Goal: Check status: Check status

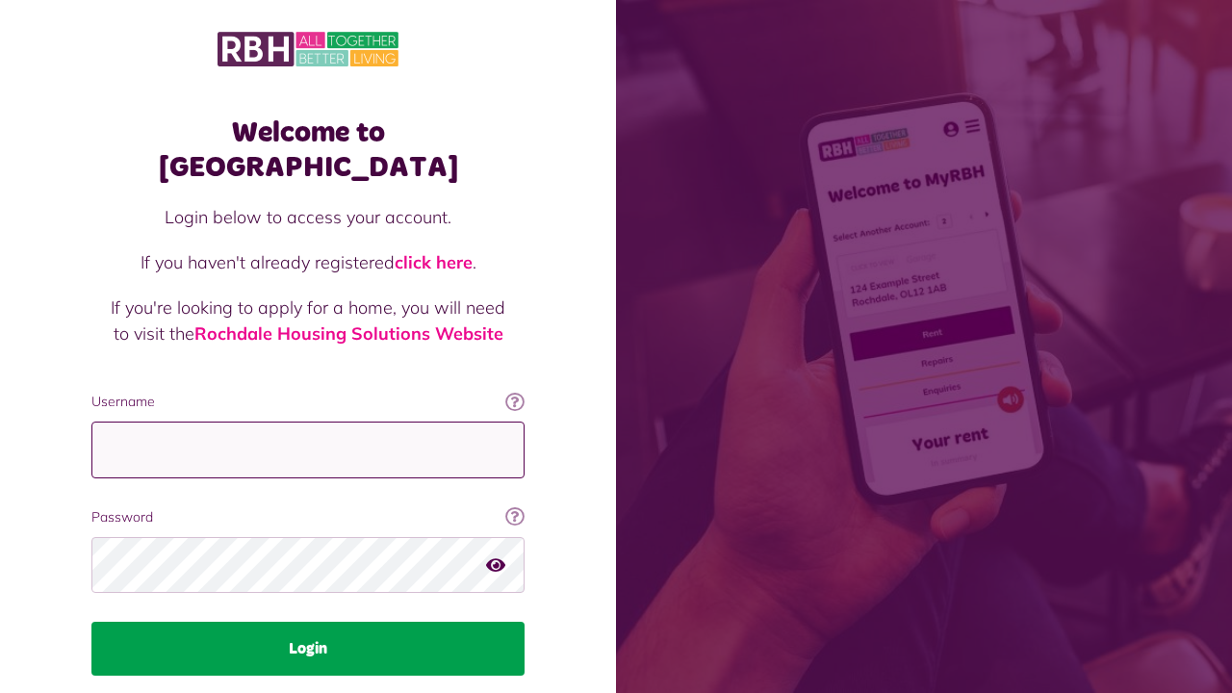
type input "**********"
click at [365, 622] on button "Login" at bounding box center [307, 649] width 433 height 54
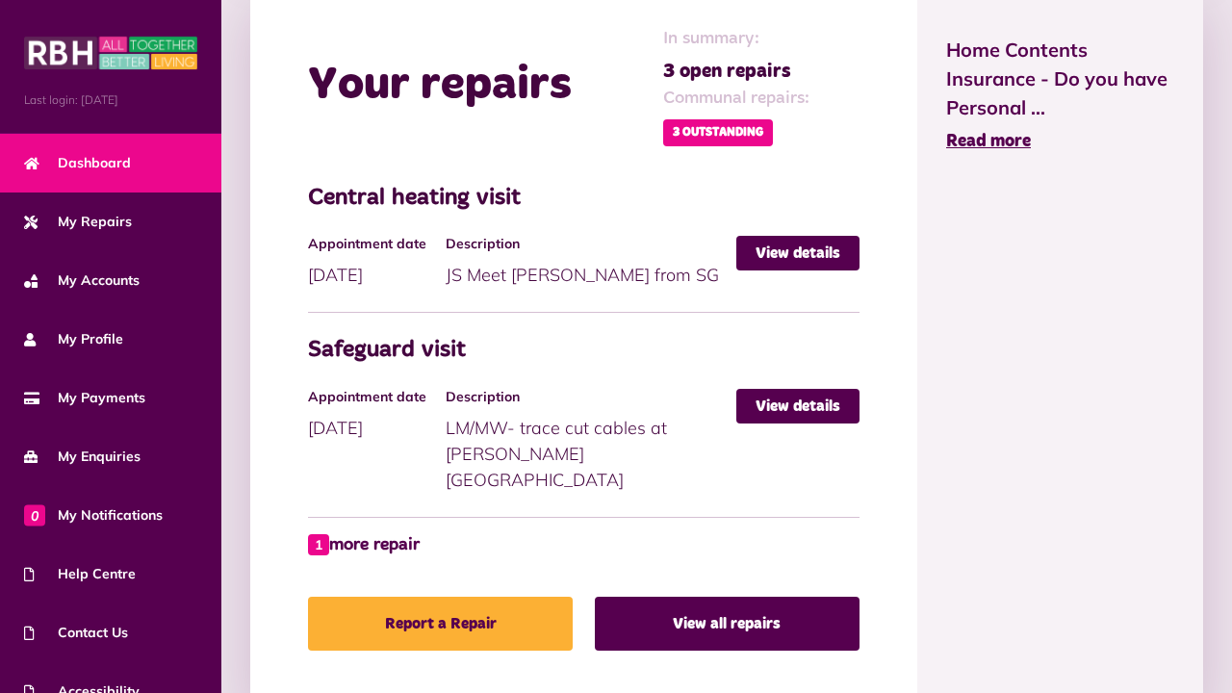
scroll to position [909, 0]
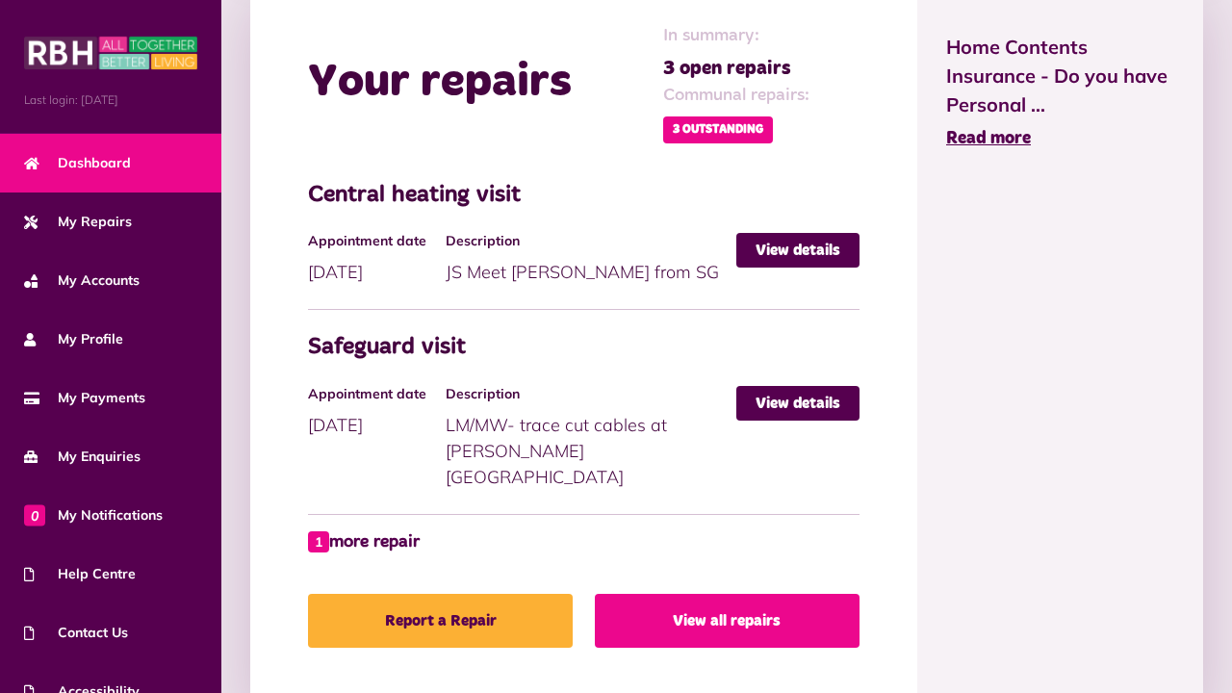
click at [775, 599] on link "View all repairs" at bounding box center [727, 621] width 265 height 54
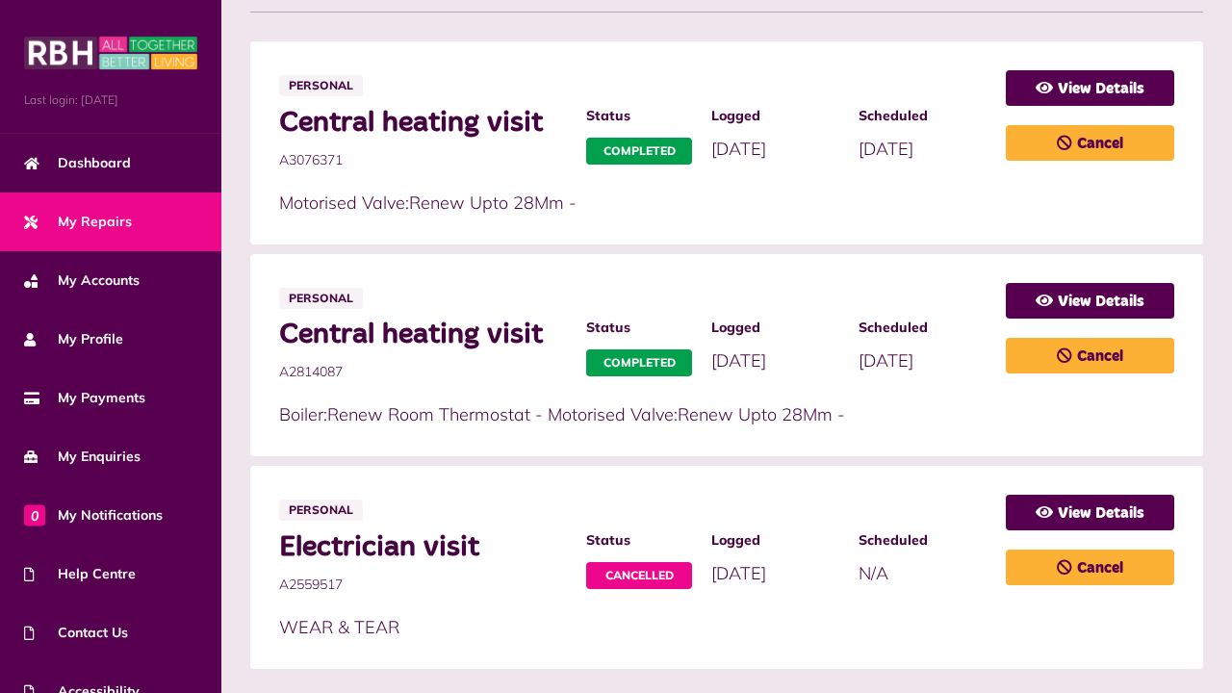
scroll to position [414, 0]
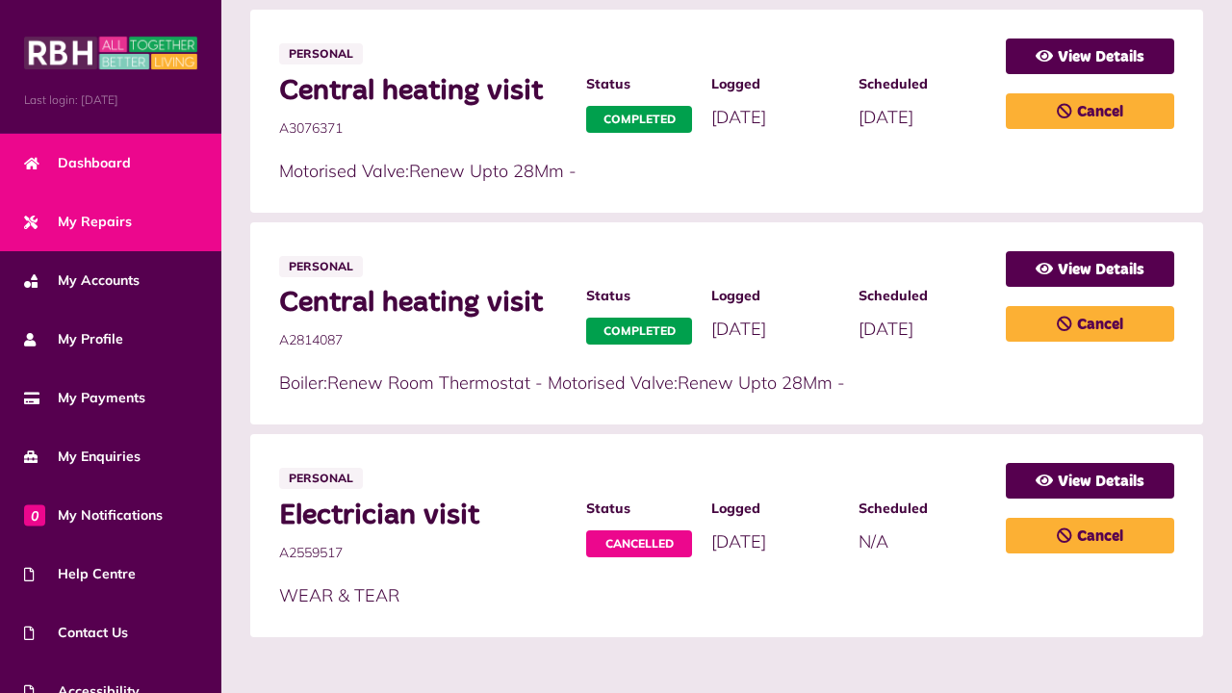
click at [123, 172] on span "Dashboard" at bounding box center [77, 163] width 107 height 20
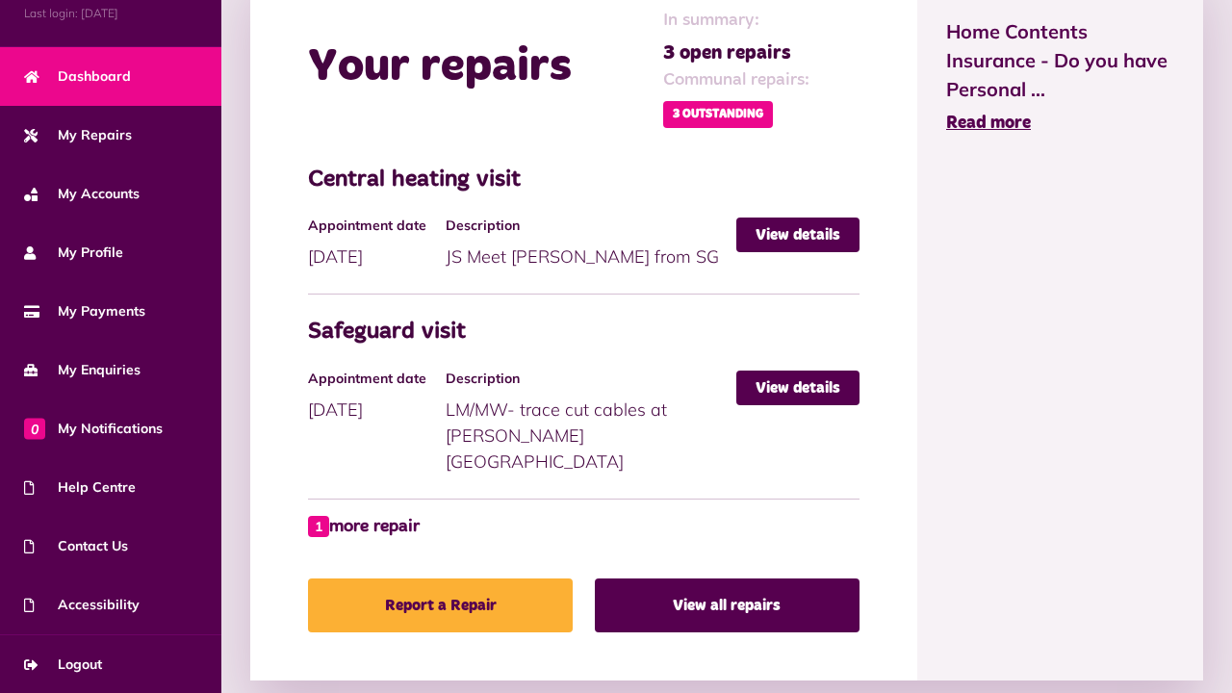
scroll to position [925, 0]
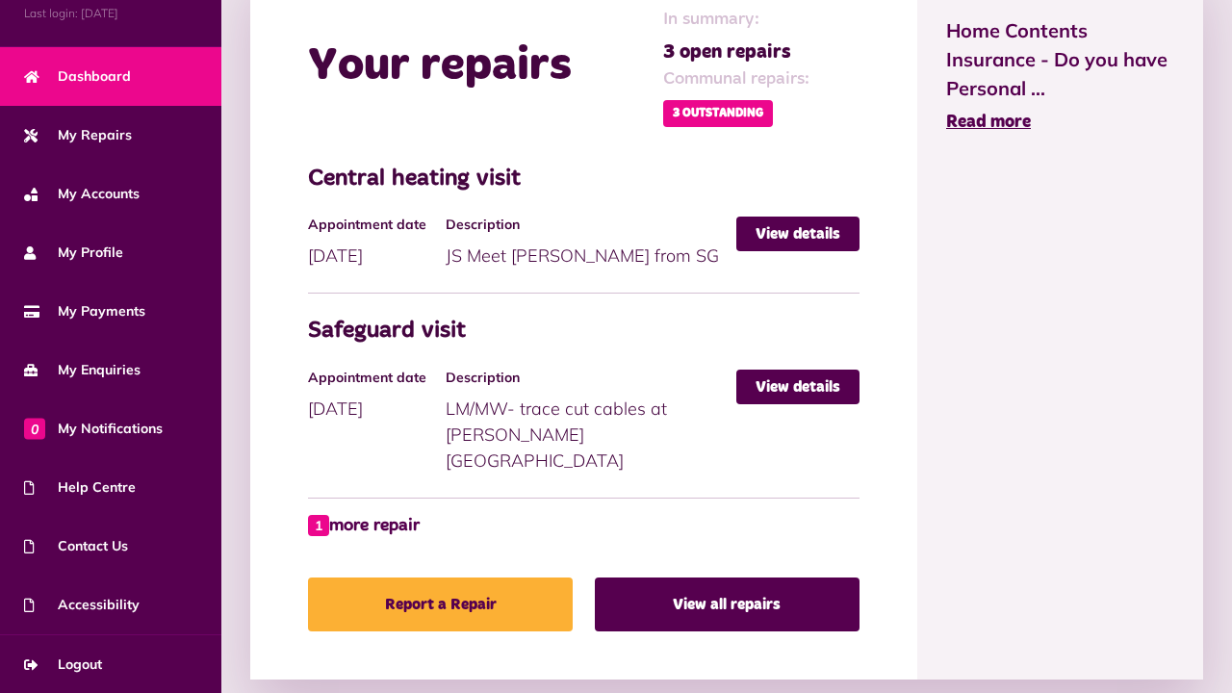
click at [715, 111] on span "3 Outstanding" at bounding box center [718, 113] width 110 height 27
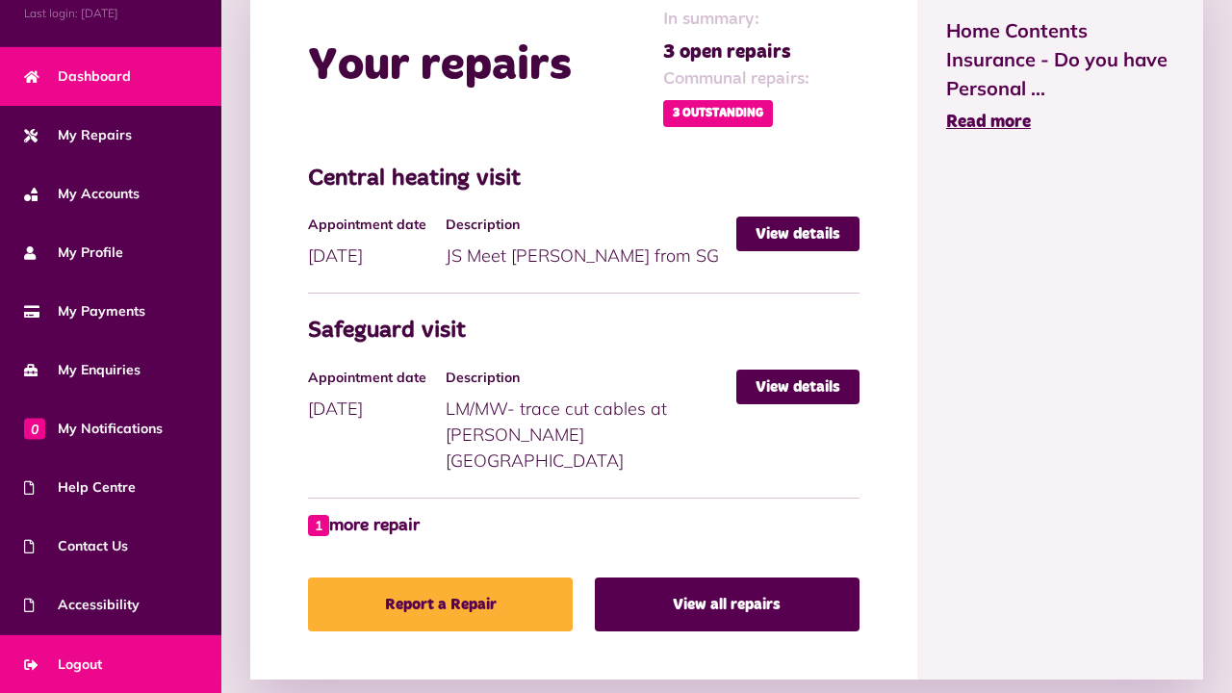
click at [126, 659] on link "Logout" at bounding box center [110, 664] width 221 height 59
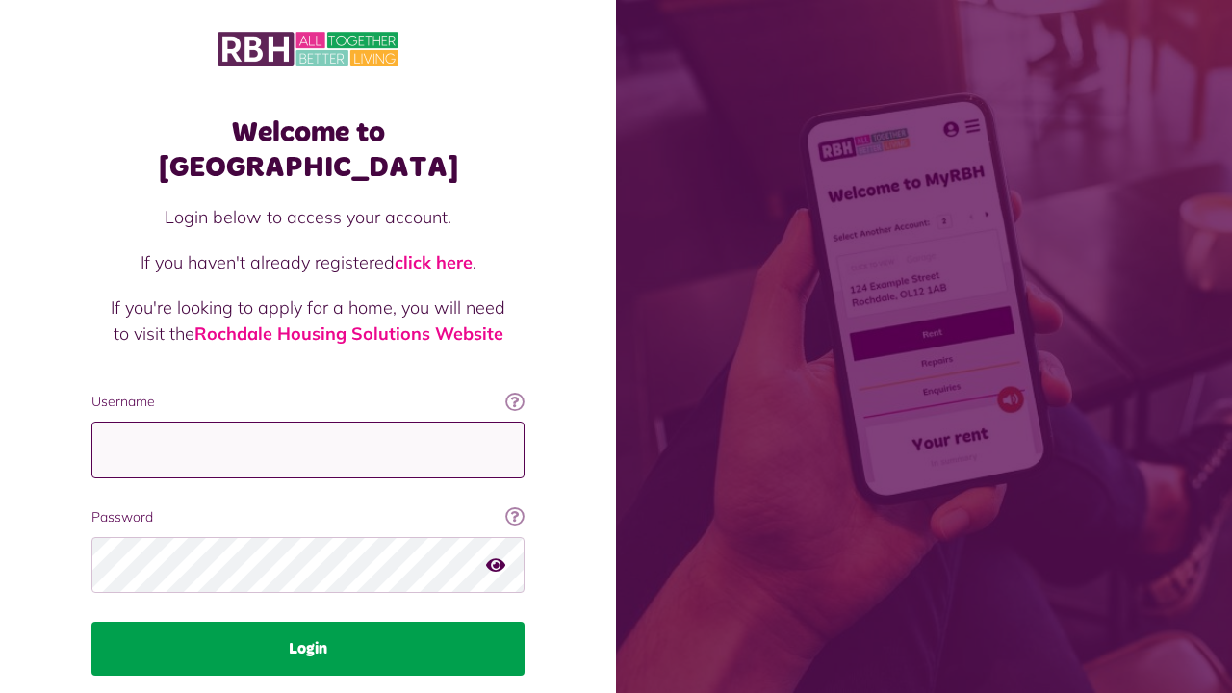
type input "**********"
click at [319, 624] on button "Login" at bounding box center [307, 649] width 433 height 54
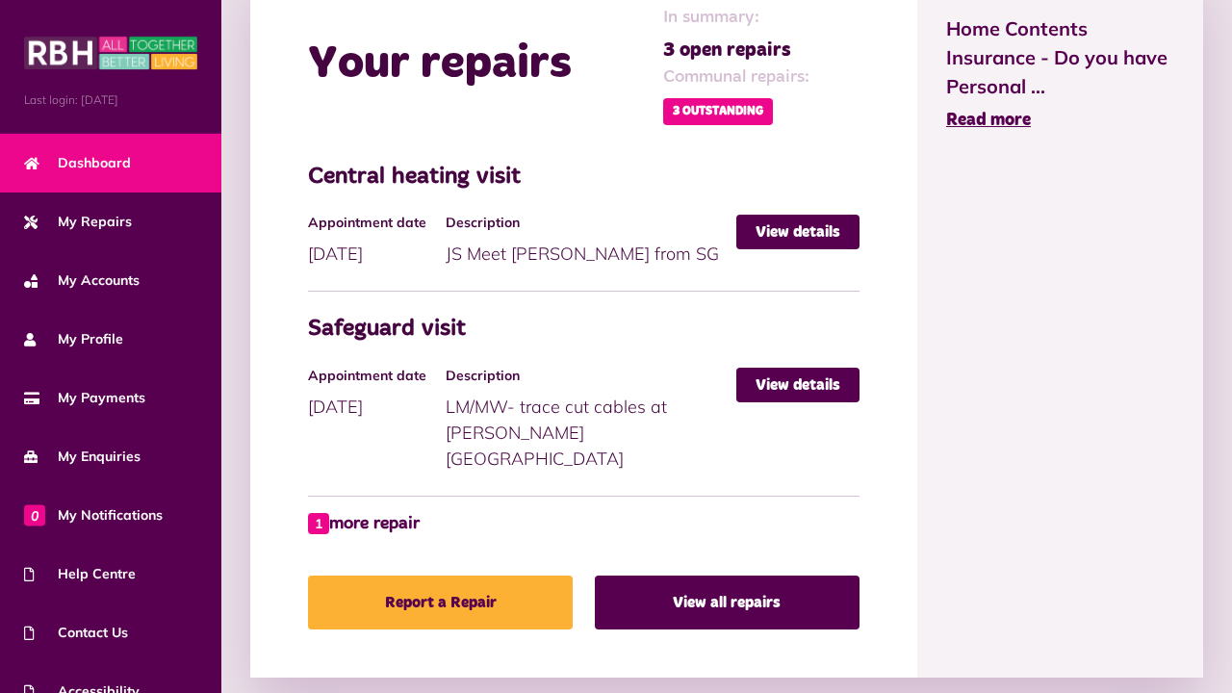
scroll to position [932, 0]
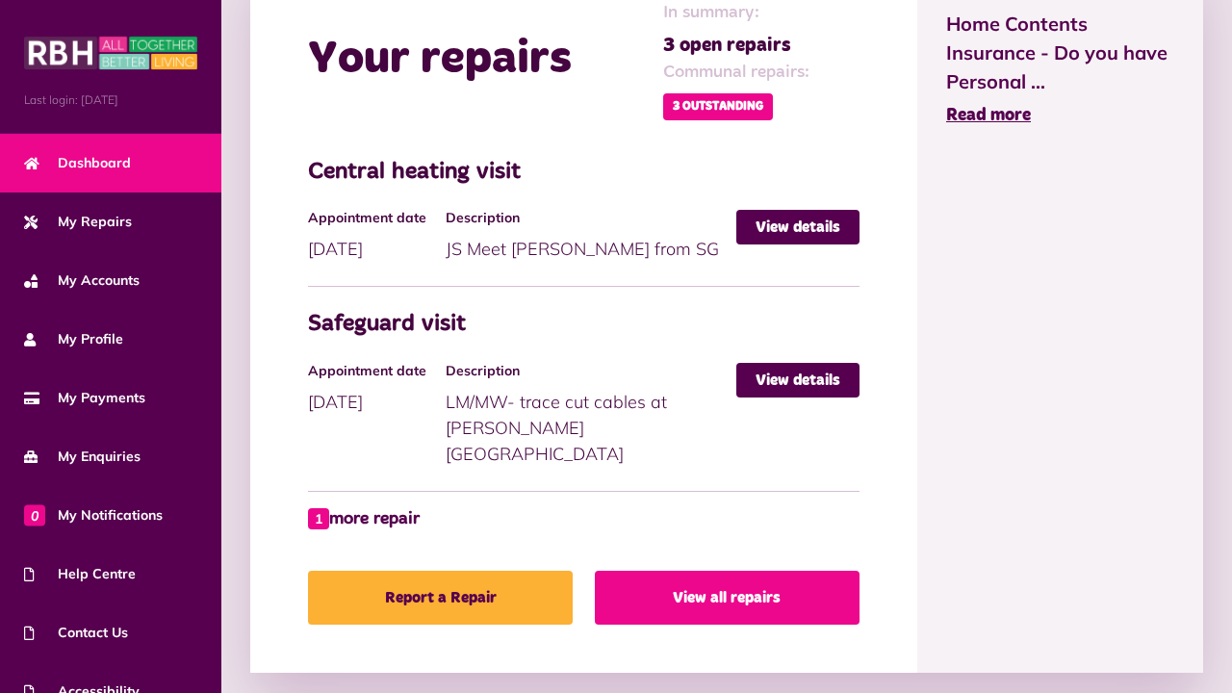
click at [748, 571] on link "View all repairs" at bounding box center [727, 598] width 265 height 54
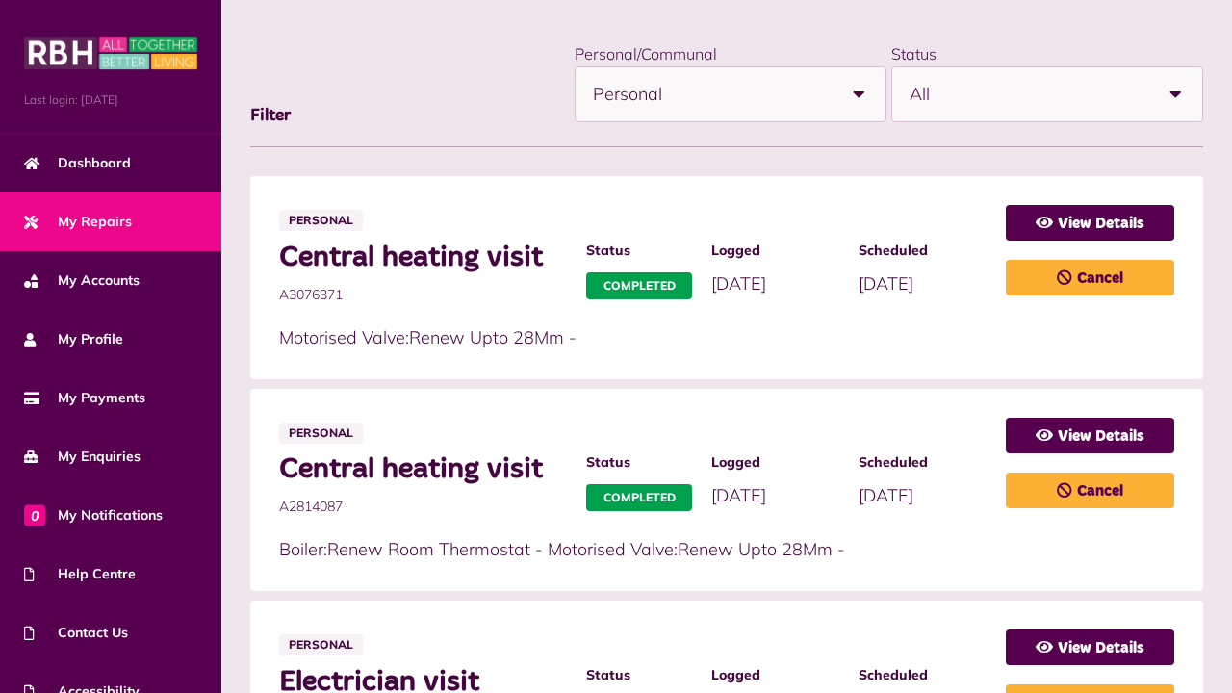
scroll to position [243, 0]
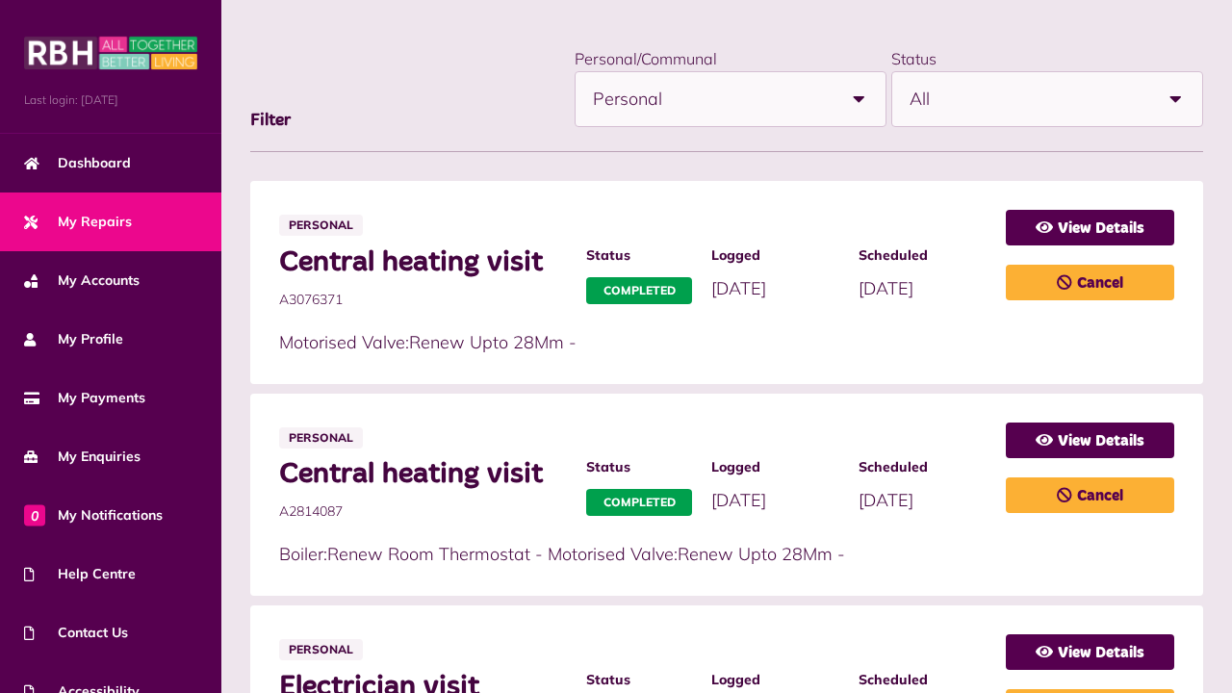
click at [1175, 97] on b at bounding box center [1176, 99] width 54 height 54
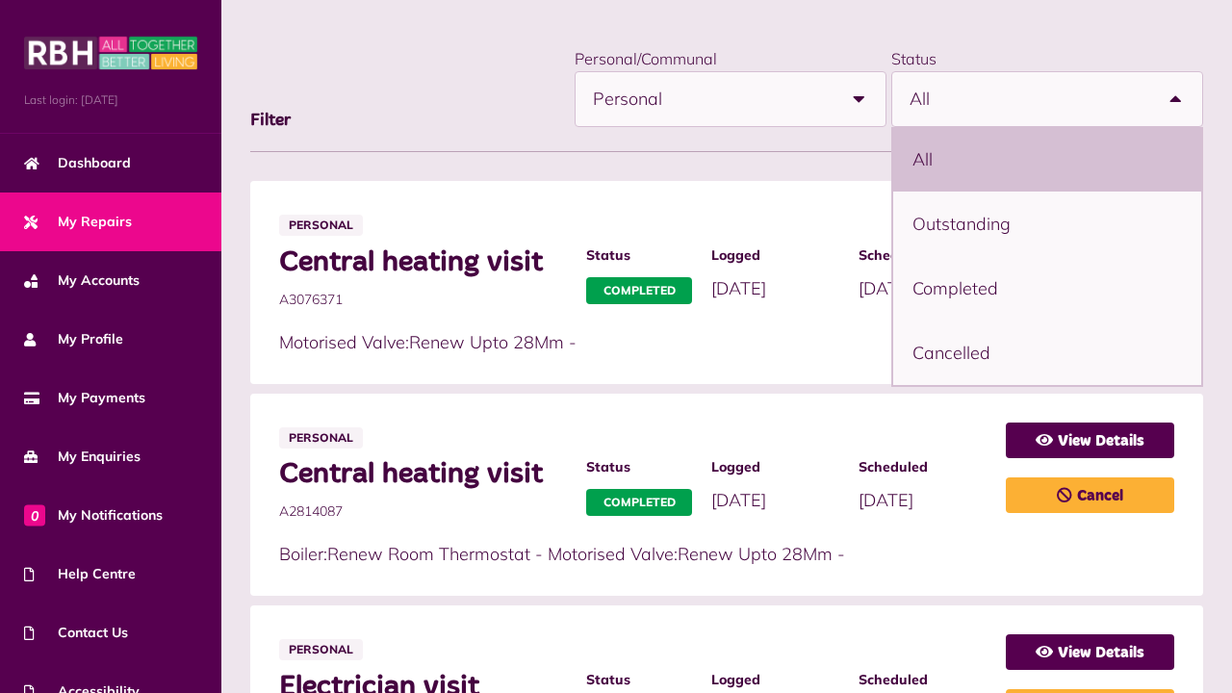
click at [1138, 160] on li "All" at bounding box center [1047, 159] width 308 height 65
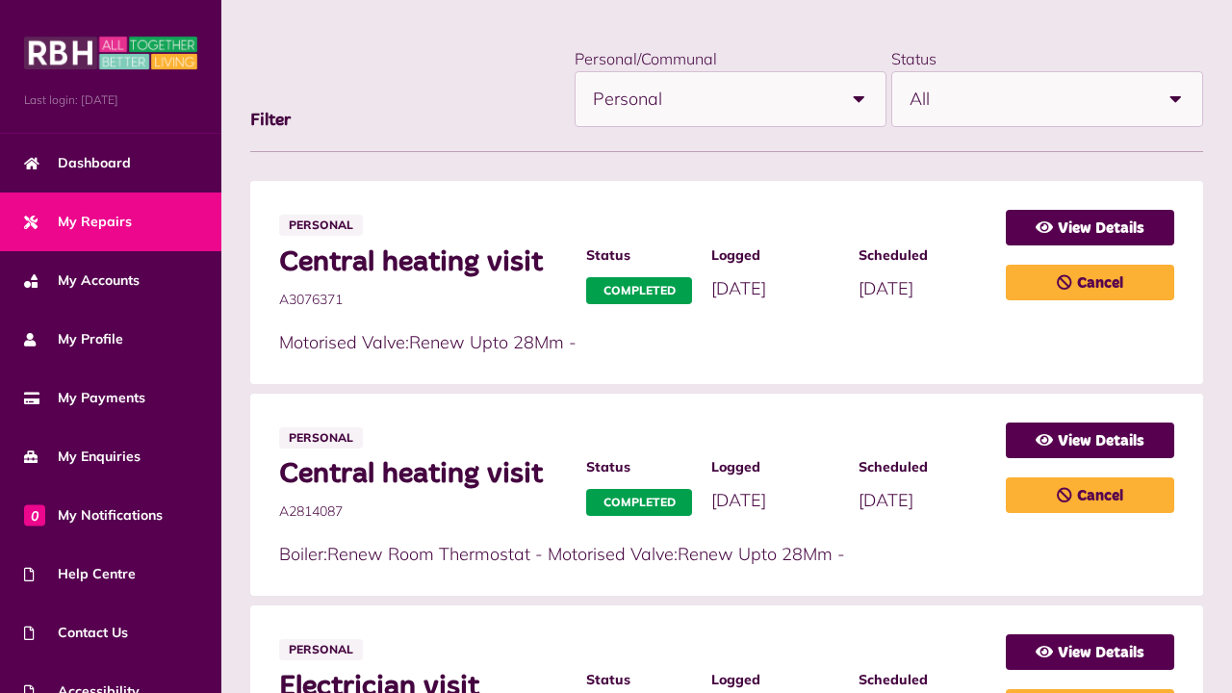
click at [856, 98] on b at bounding box center [859, 99] width 54 height 54
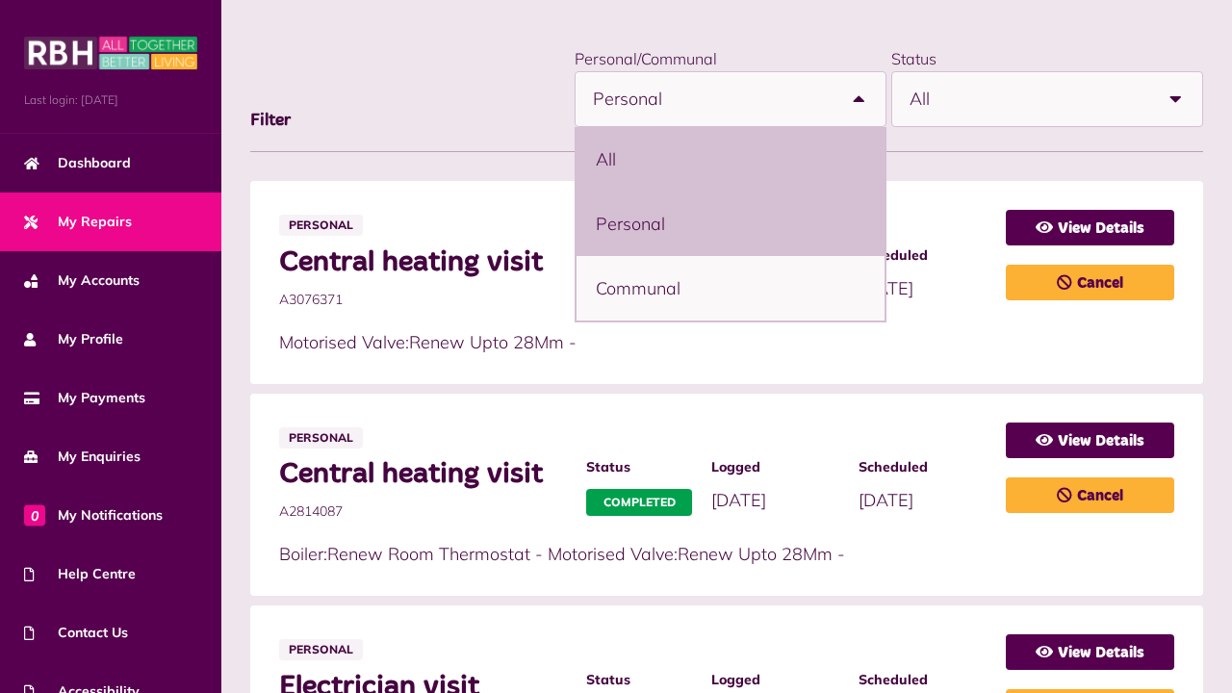
click at [792, 143] on li "All" at bounding box center [731, 159] width 308 height 65
select select "***"
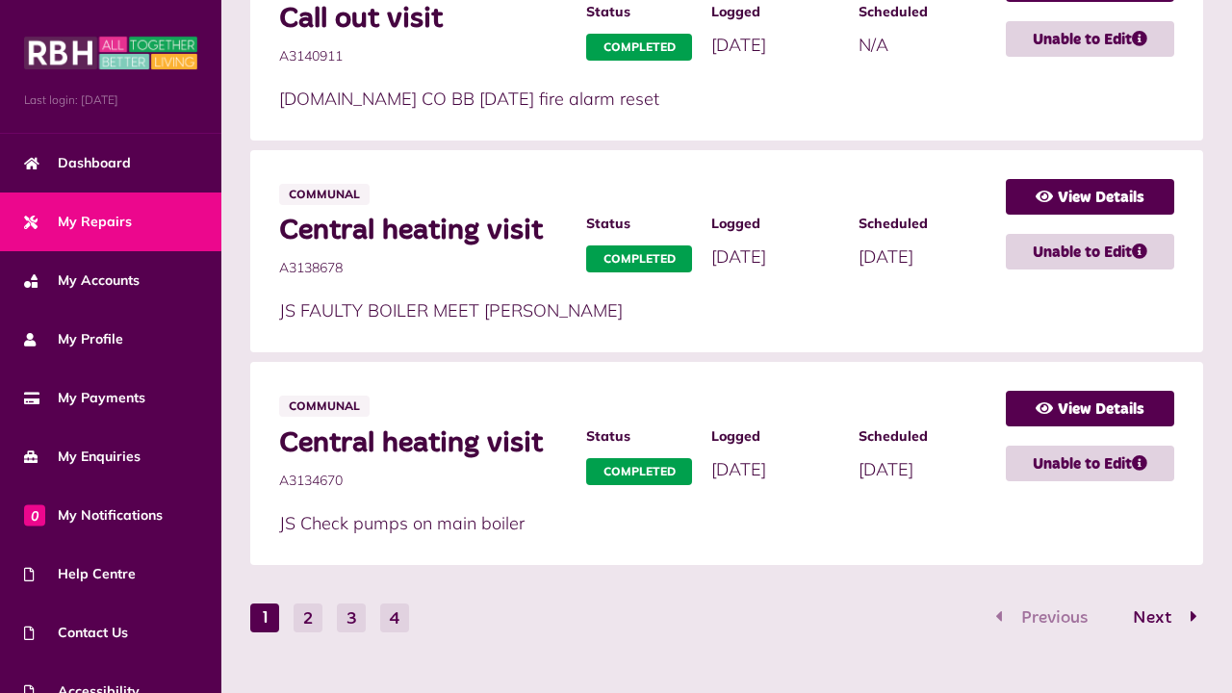
scroll to position [1167, 0]
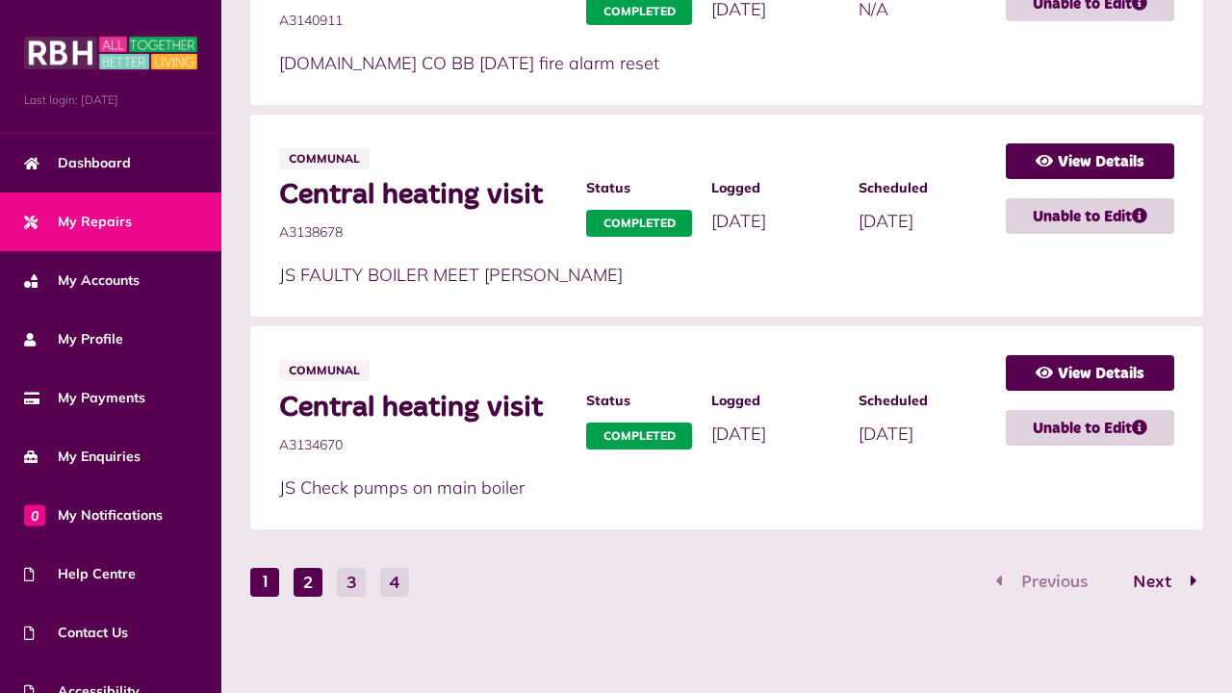
click at [312, 583] on button "2" at bounding box center [308, 582] width 29 height 29
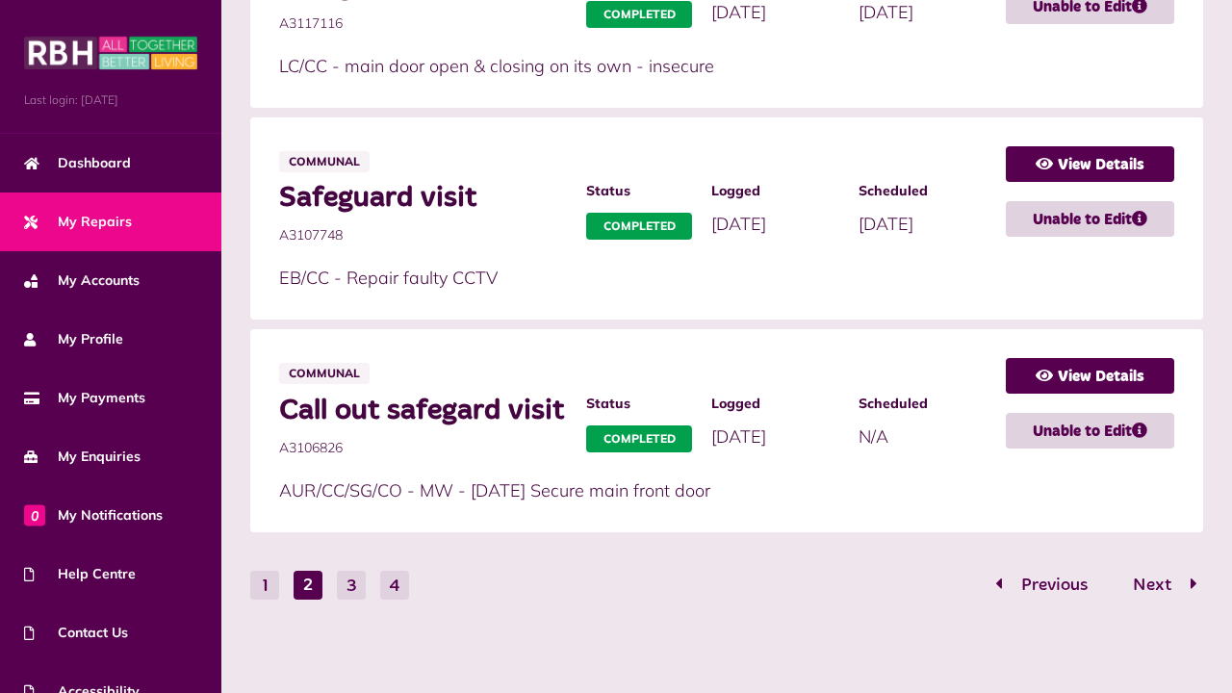
scroll to position [1182, 0]
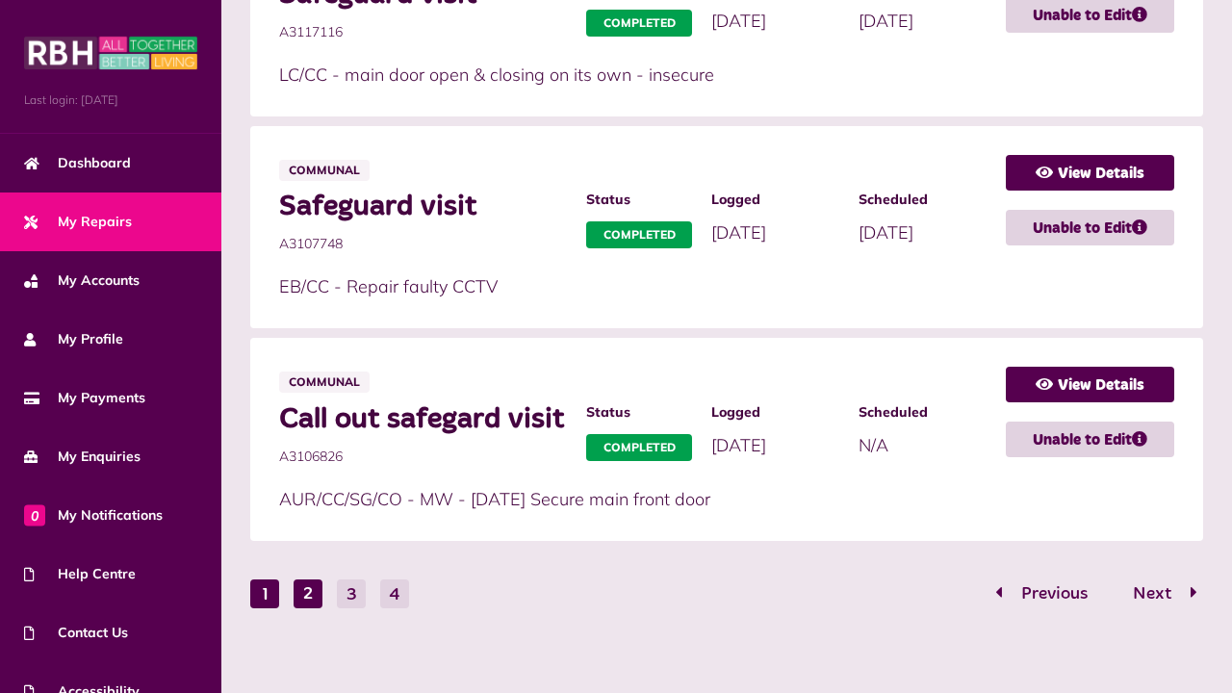
click at [269, 597] on button "1" at bounding box center [264, 594] width 29 height 29
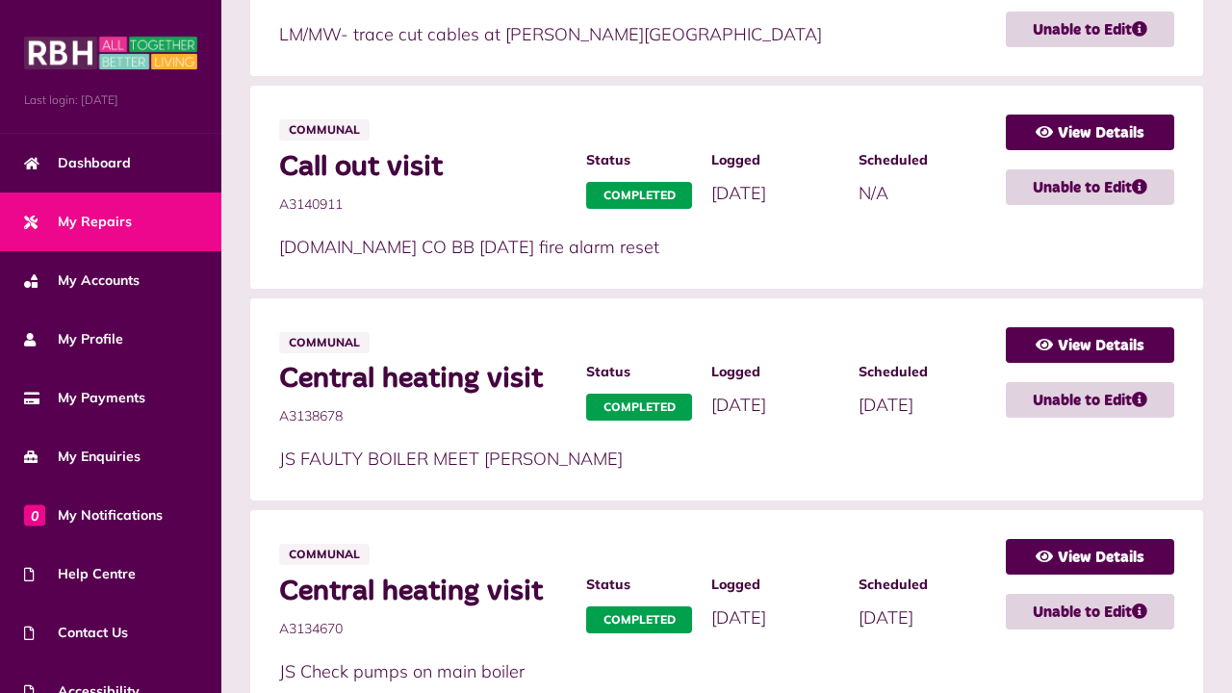
scroll to position [1167, 0]
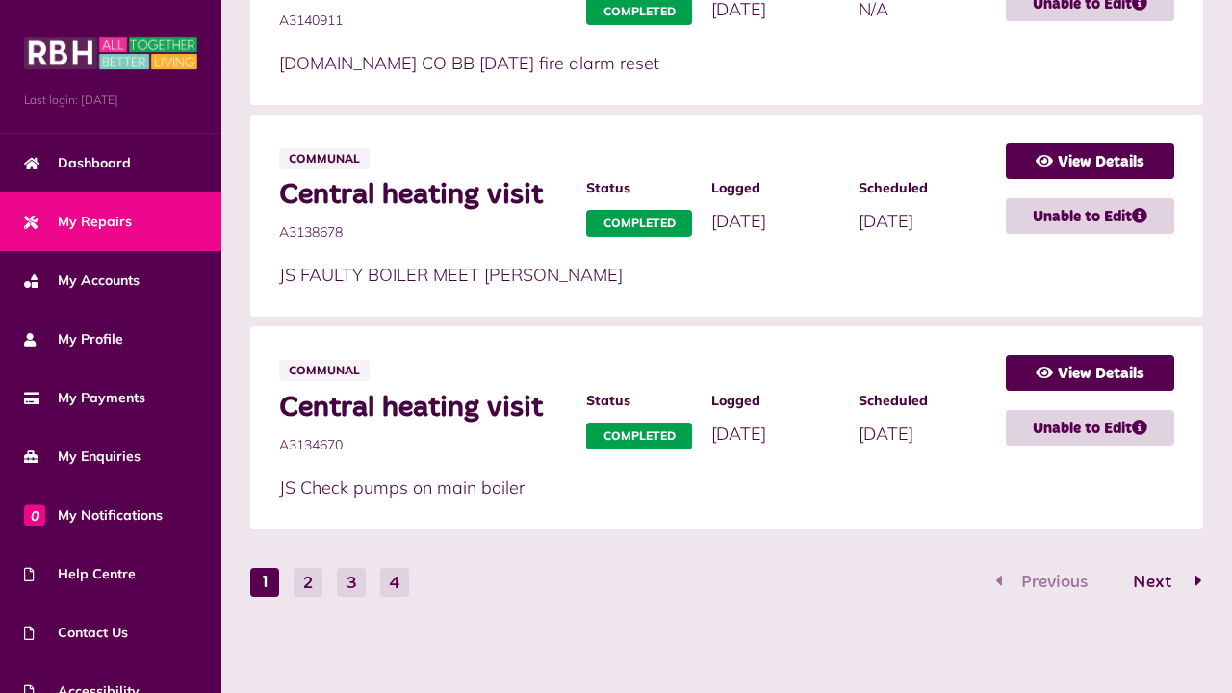
click at [1145, 576] on span "Next" at bounding box center [1152, 582] width 67 height 17
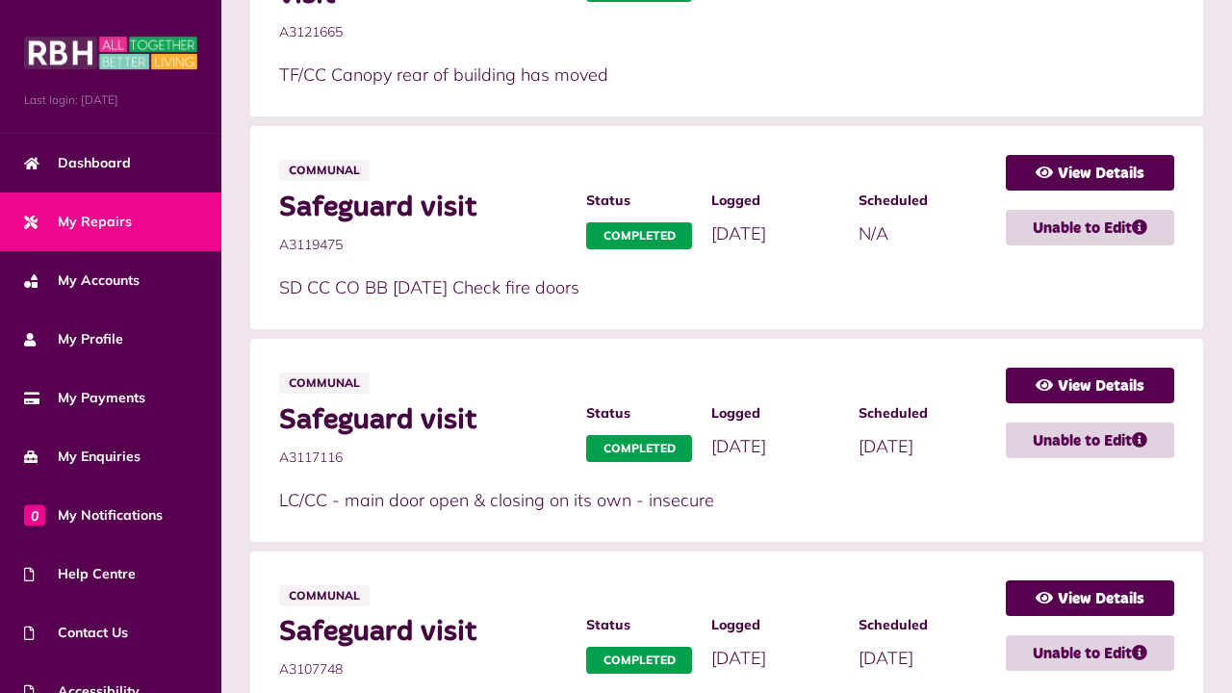
scroll to position [1191, 0]
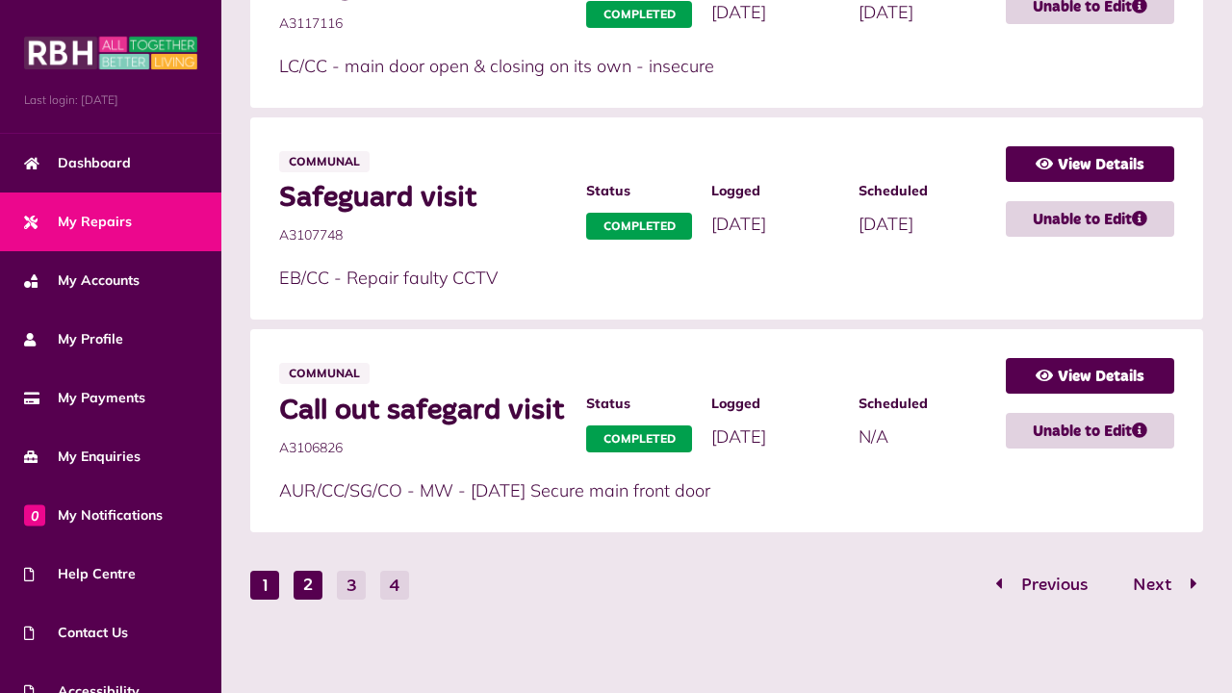
click at [267, 580] on button "1" at bounding box center [264, 585] width 29 height 29
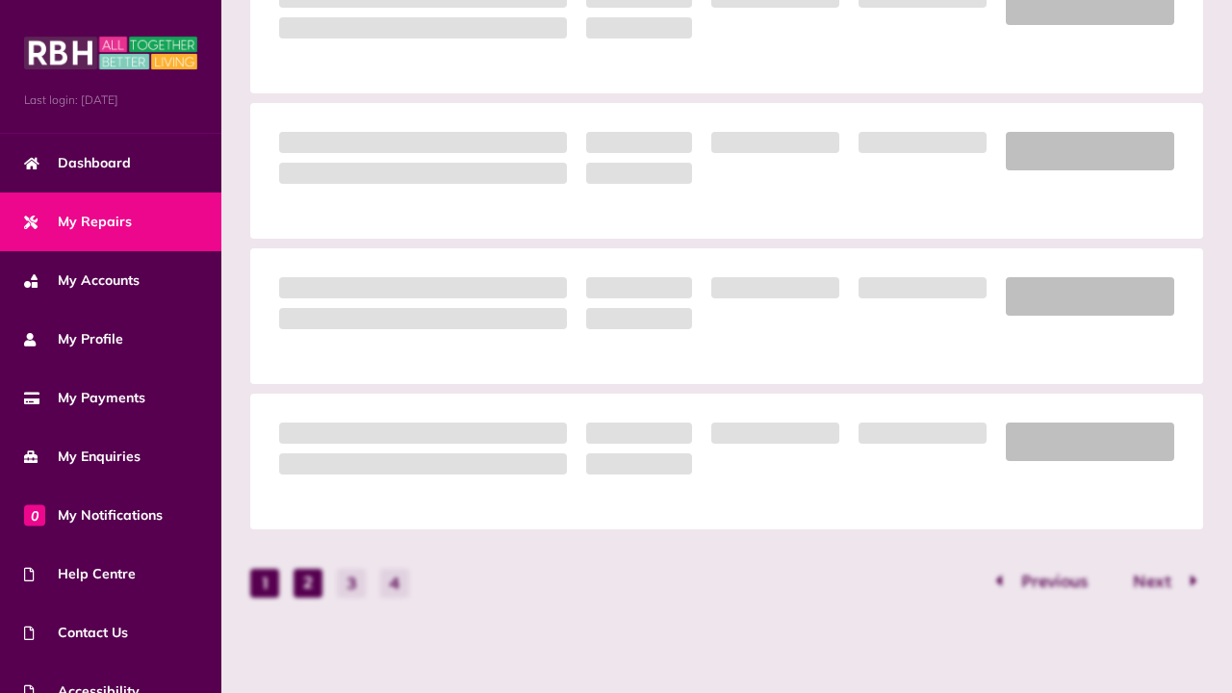
scroll to position [1167, 0]
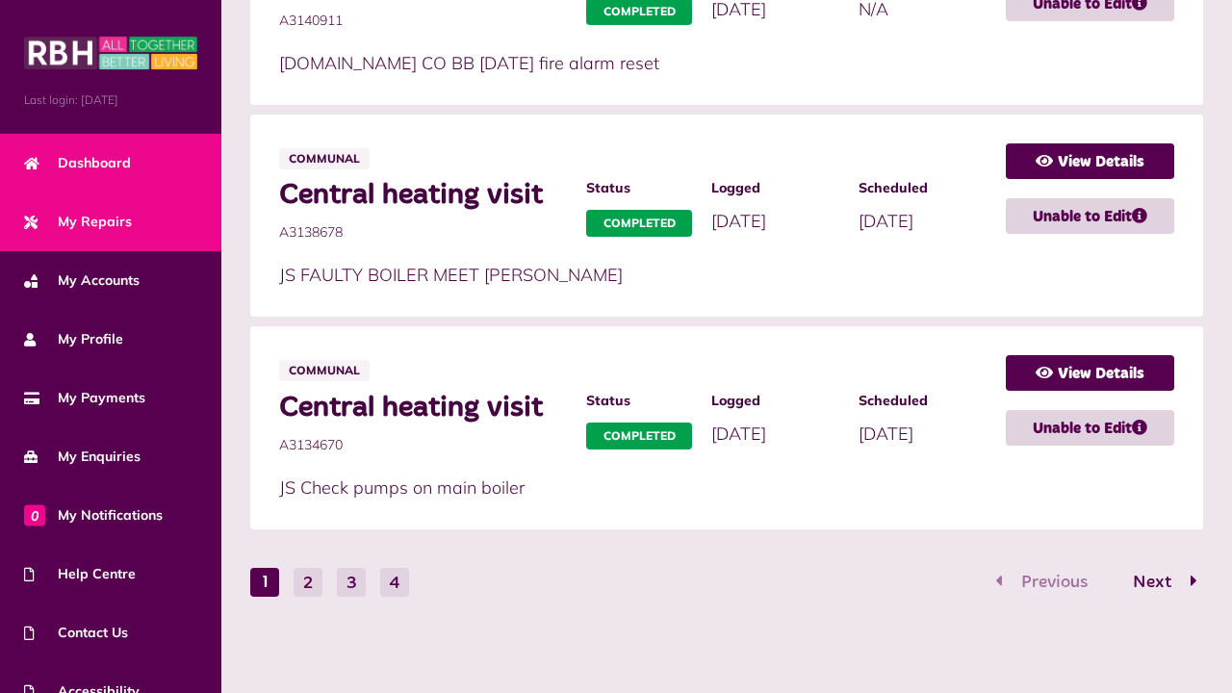
click at [132, 161] on link "Dashboard" at bounding box center [110, 163] width 221 height 59
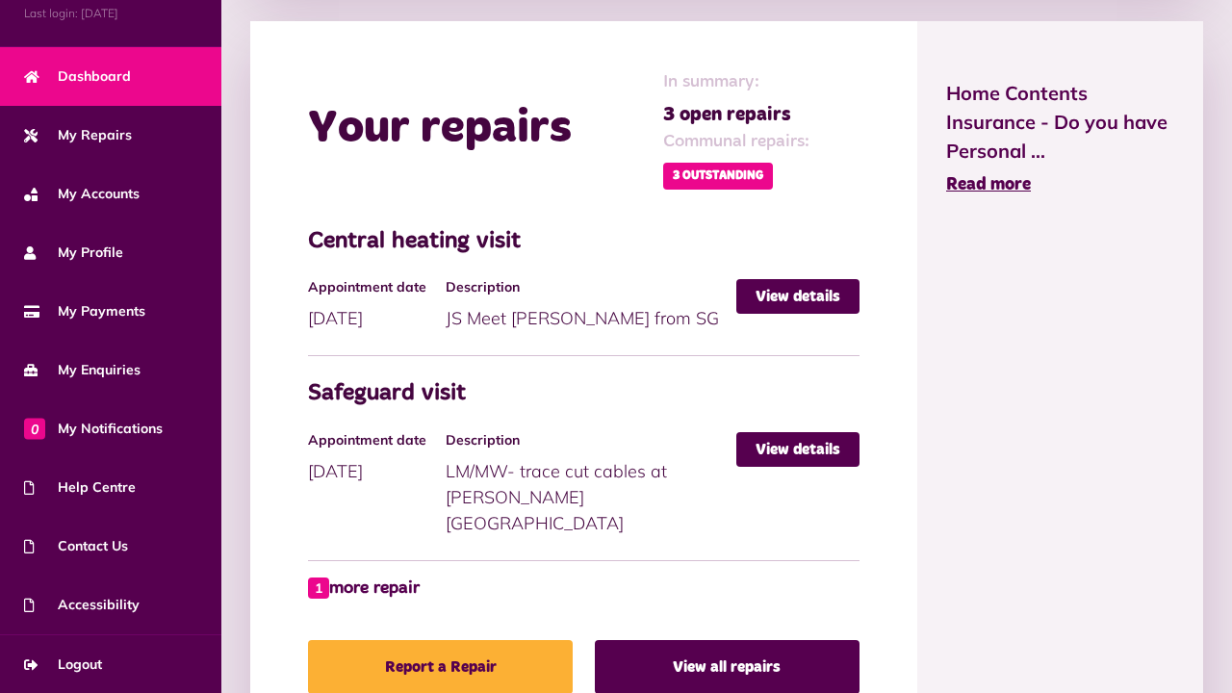
scroll to position [865, 0]
